Goal: Check status: Check status

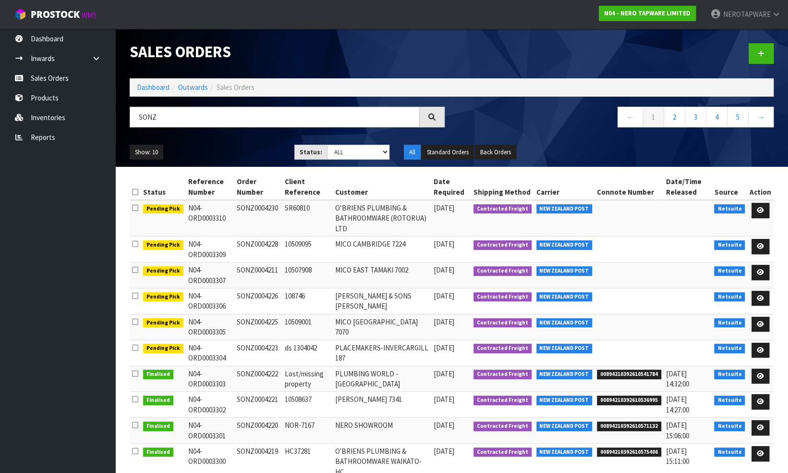
type input "SONZ"
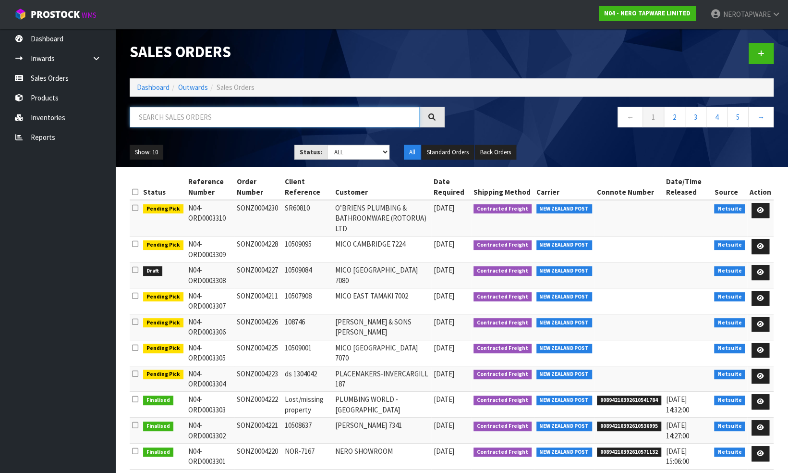
click at [204, 118] on input "text" at bounding box center [275, 117] width 290 height 21
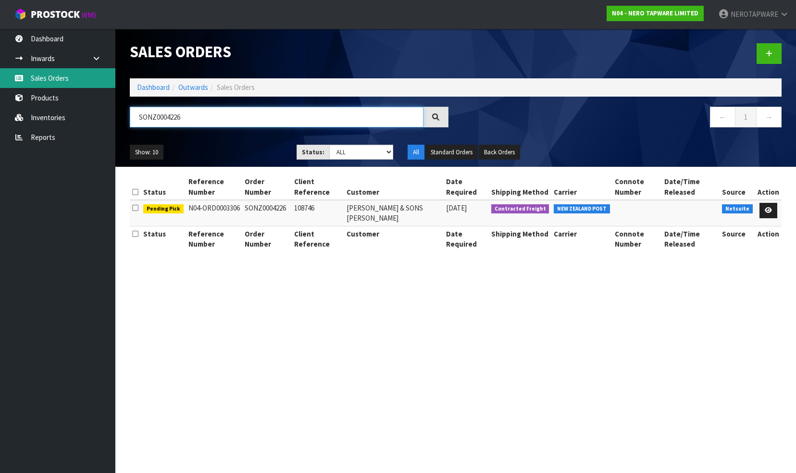
type input "SONZ0004226"
click at [57, 77] on link "Sales Orders" at bounding box center [57, 78] width 115 height 20
drag, startPoint x: 196, startPoint y: 117, endPoint x: 131, endPoint y: 118, distance: 64.9
click at [131, 118] on input "SONZ0004226" at bounding box center [277, 117] width 294 height 21
